Goal: Check status

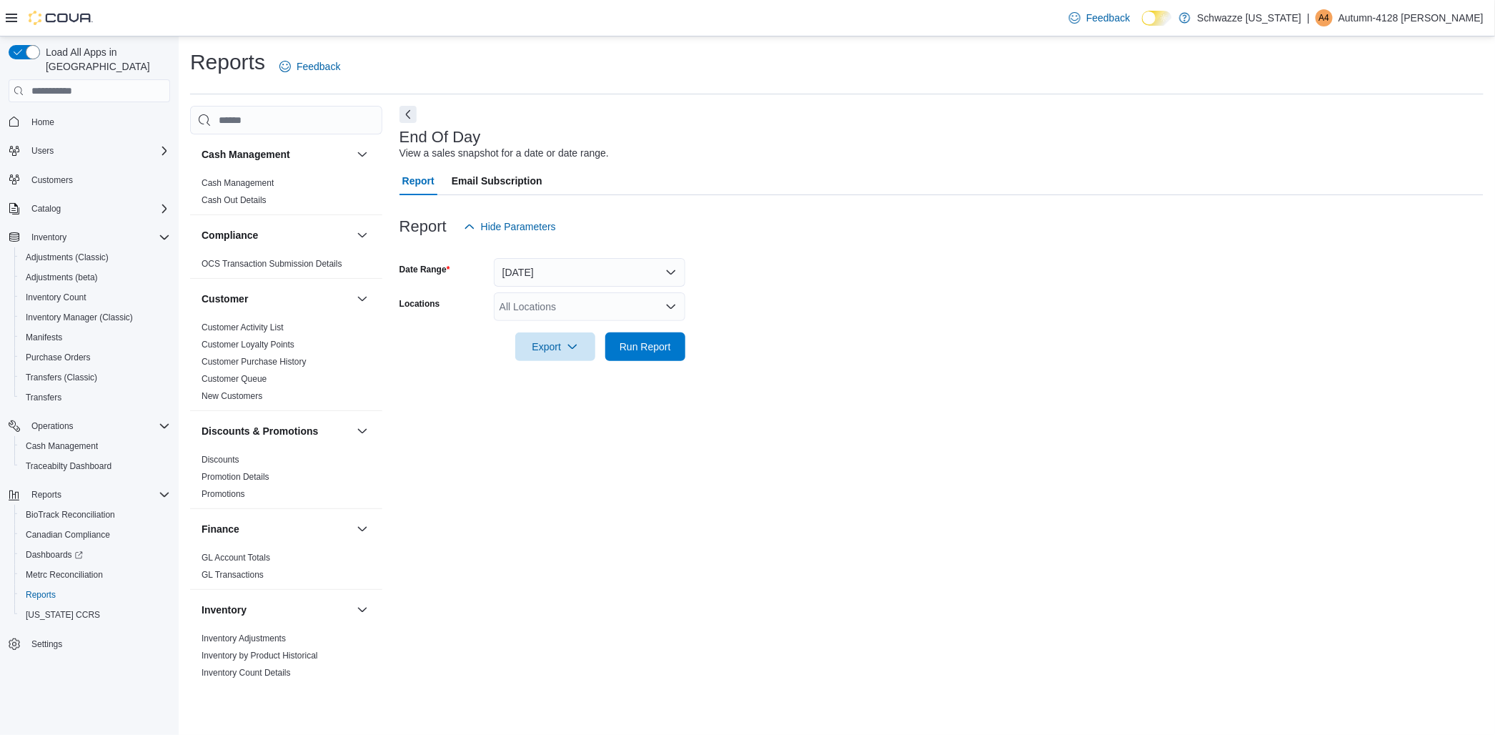
click at [692, 344] on form "Date Range [DATE] Locations All Locations Export Run Report" at bounding box center [942, 301] width 1084 height 120
click at [673, 349] on span "Run Report" at bounding box center [645, 346] width 63 height 29
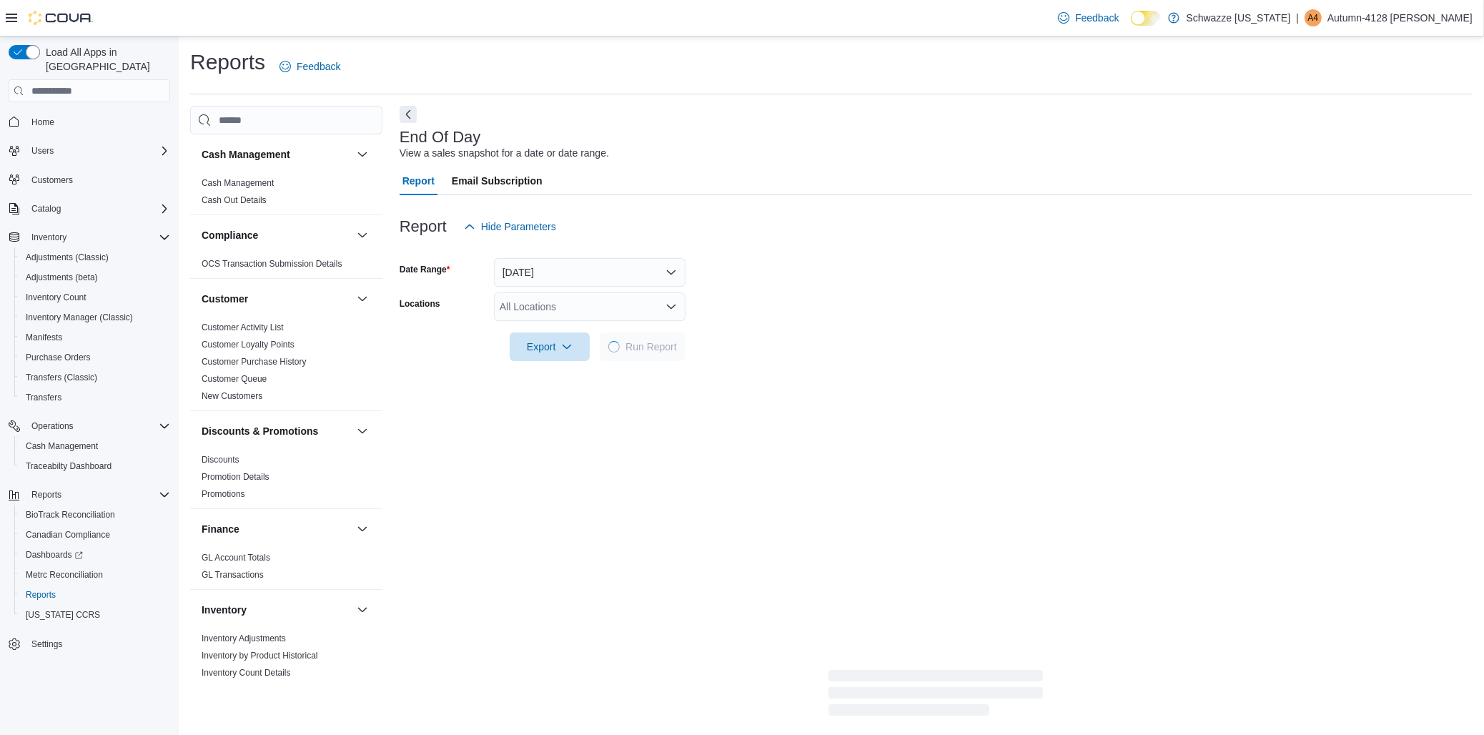
click at [600, 316] on div "All Locations" at bounding box center [590, 306] width 192 height 29
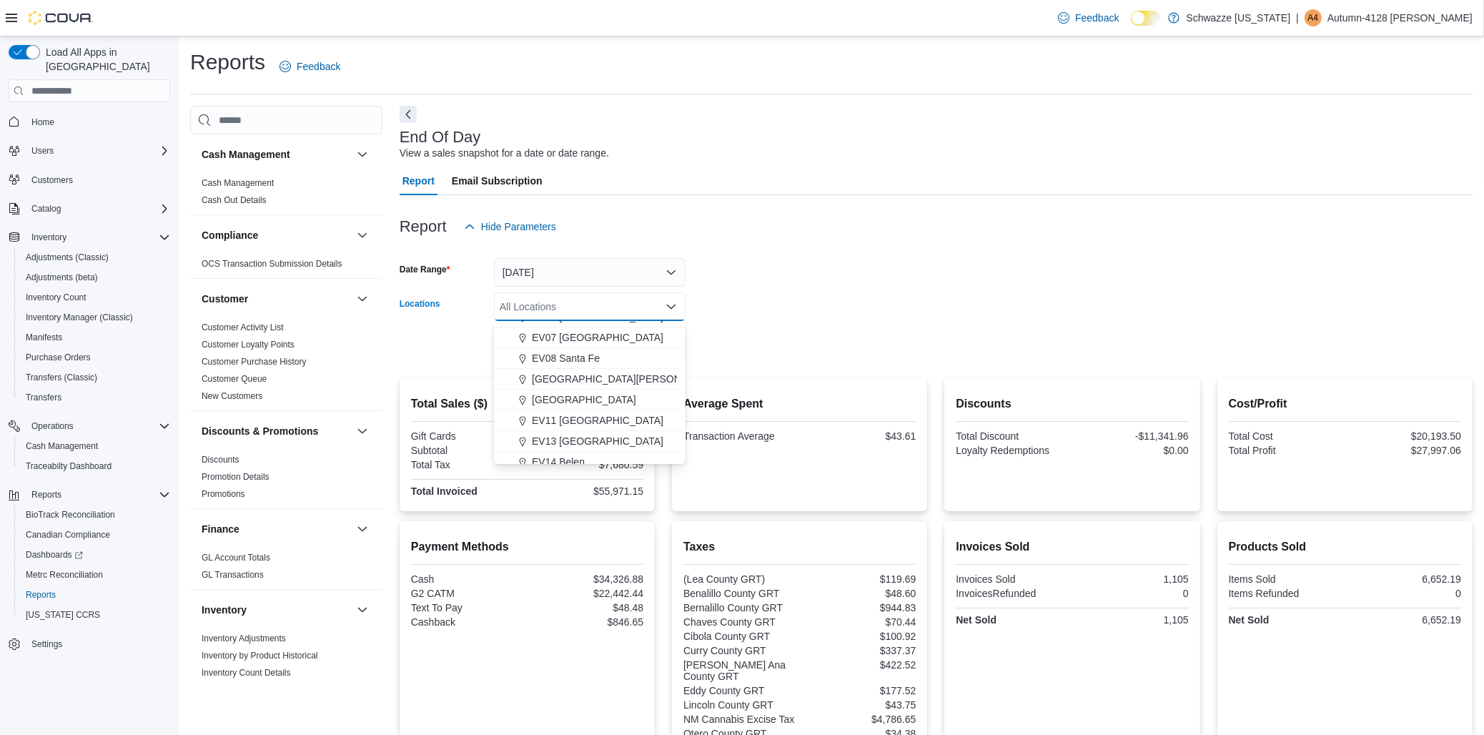
scroll to position [159, 0]
click at [580, 375] on span "[GEOGRAPHIC_DATA][PERSON_NAME]" at bounding box center [625, 379] width 187 height 14
click at [965, 287] on form "Date Range [DATE] Locations [GEOGRAPHIC_DATA][PERSON_NAME] Combo box. Selected.…" at bounding box center [936, 301] width 1073 height 120
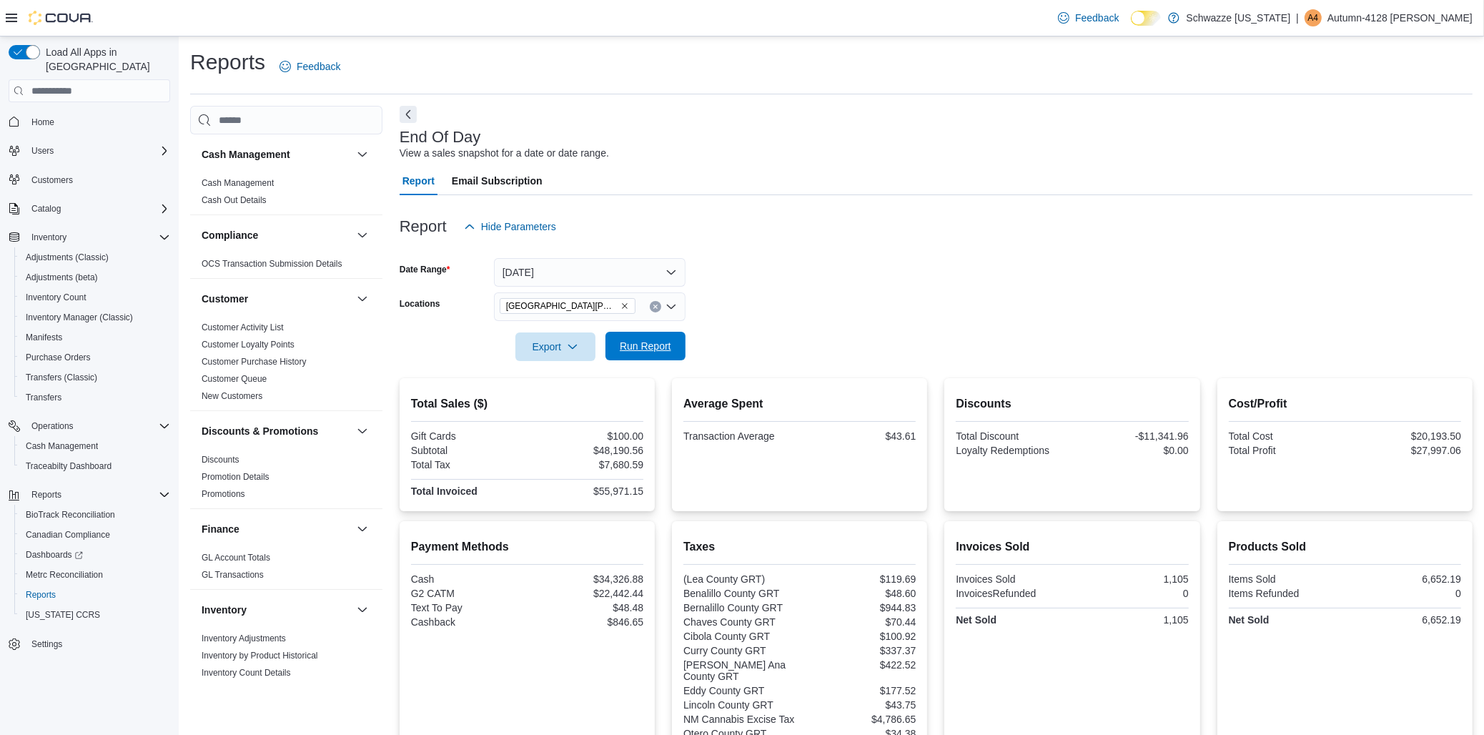
click at [676, 345] on span "Run Report" at bounding box center [645, 346] width 63 height 29
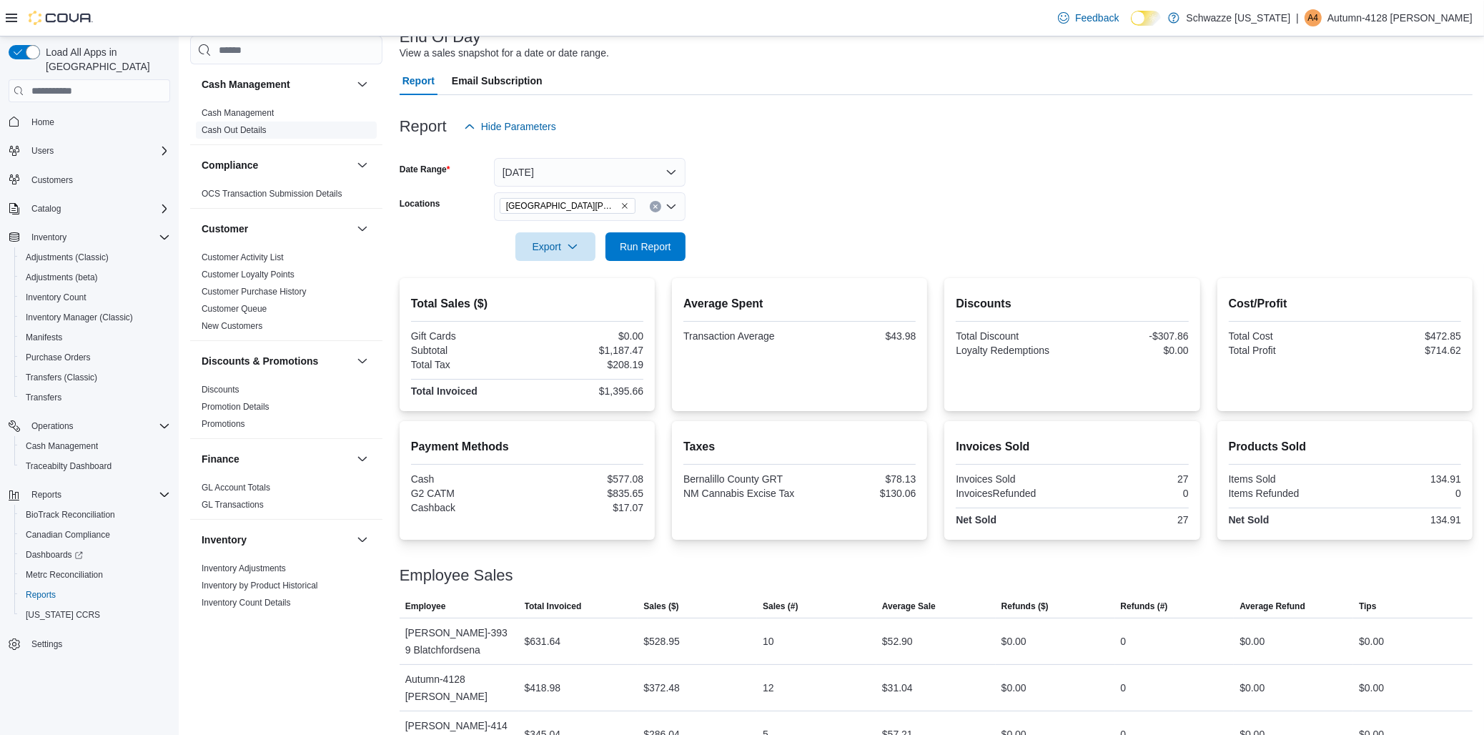
click at [364, 127] on span "Cash Out Details" at bounding box center [286, 130] width 181 height 17
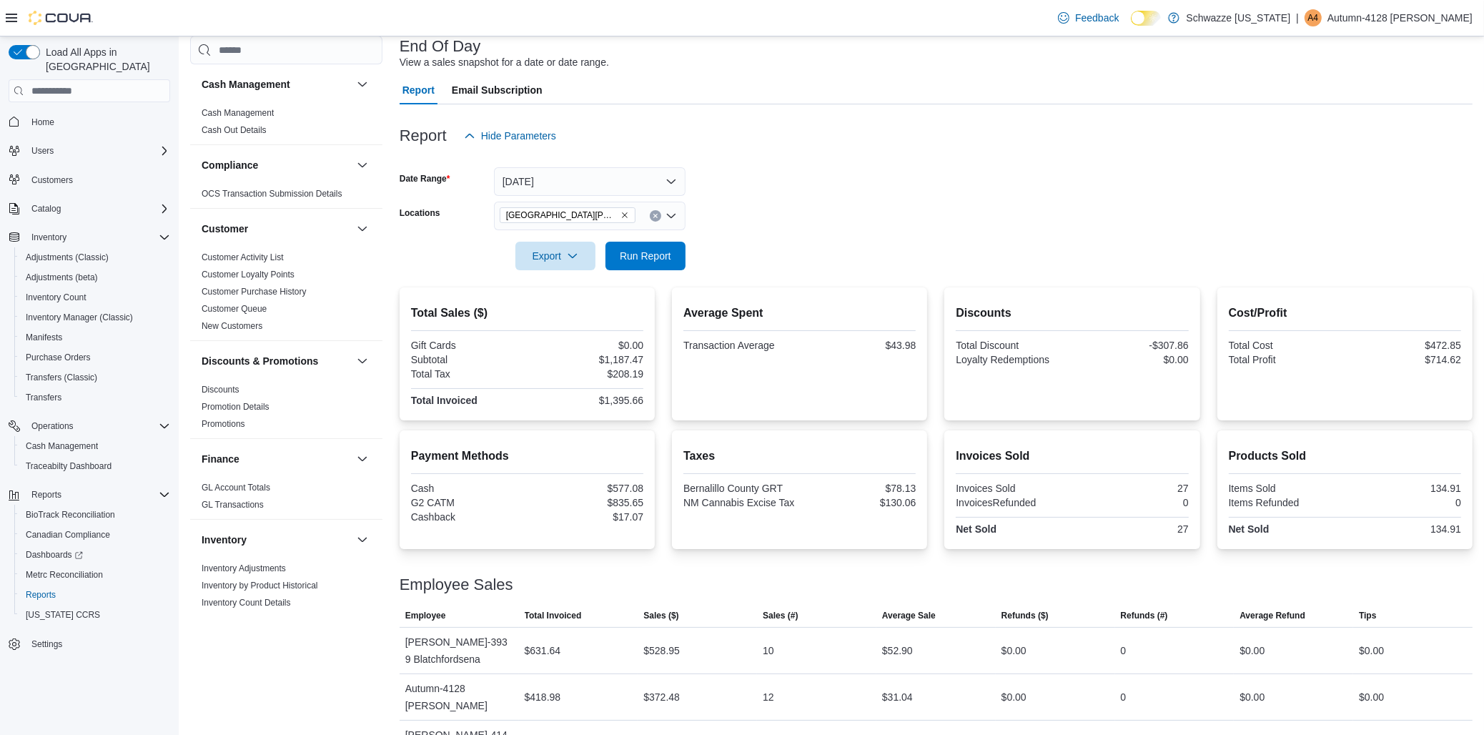
scroll to position [100, 0]
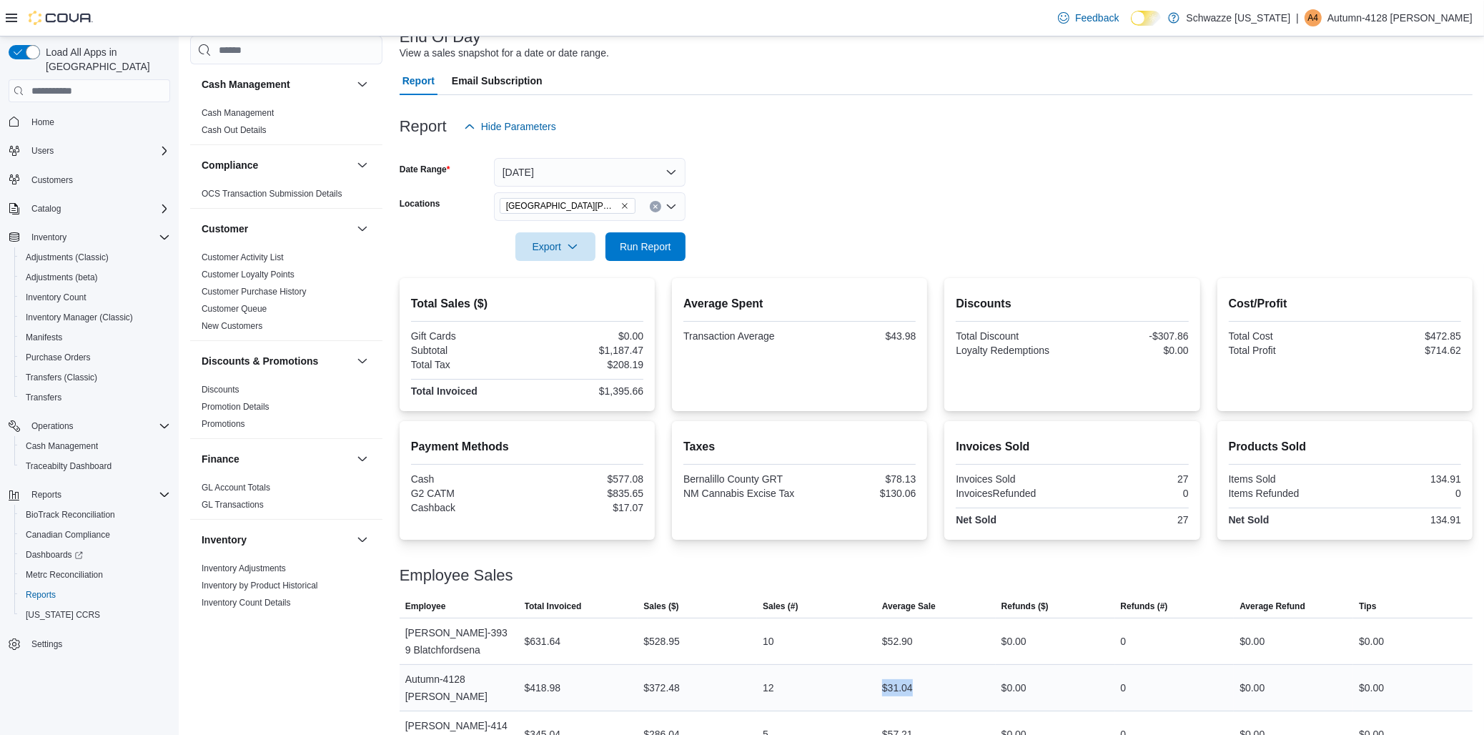
drag, startPoint x: 916, startPoint y: 686, endPoint x: 876, endPoint y: 672, distance: 42.3
click at [876, 672] on tr "Employee Autumn-4128 [PERSON_NAME] Total Invoiced $418.98 Sales ($) $372.48 Sal…" at bounding box center [936, 688] width 1073 height 46
drag, startPoint x: 564, startPoint y: 267, endPoint x: 580, endPoint y: 274, distance: 18.2
click at [580, 274] on div "Report Hide Parameters Date Range [DATE] Locations EV09 [PERSON_NAME][GEOGRAPHI…" at bounding box center [936, 426] width 1073 height 663
